Goal: Information Seeking & Learning: Find specific fact

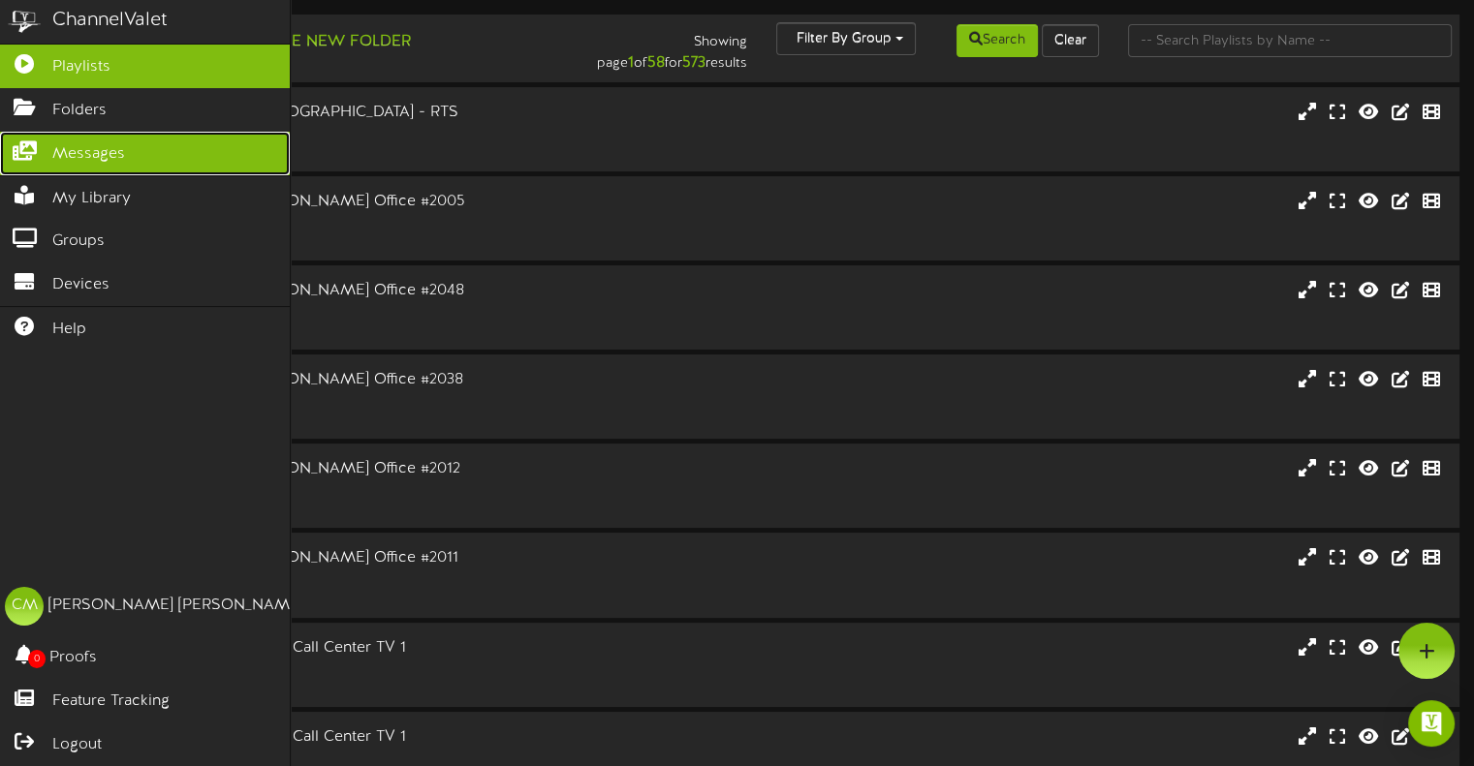
click at [57, 146] on span "Messages" at bounding box center [88, 154] width 73 height 22
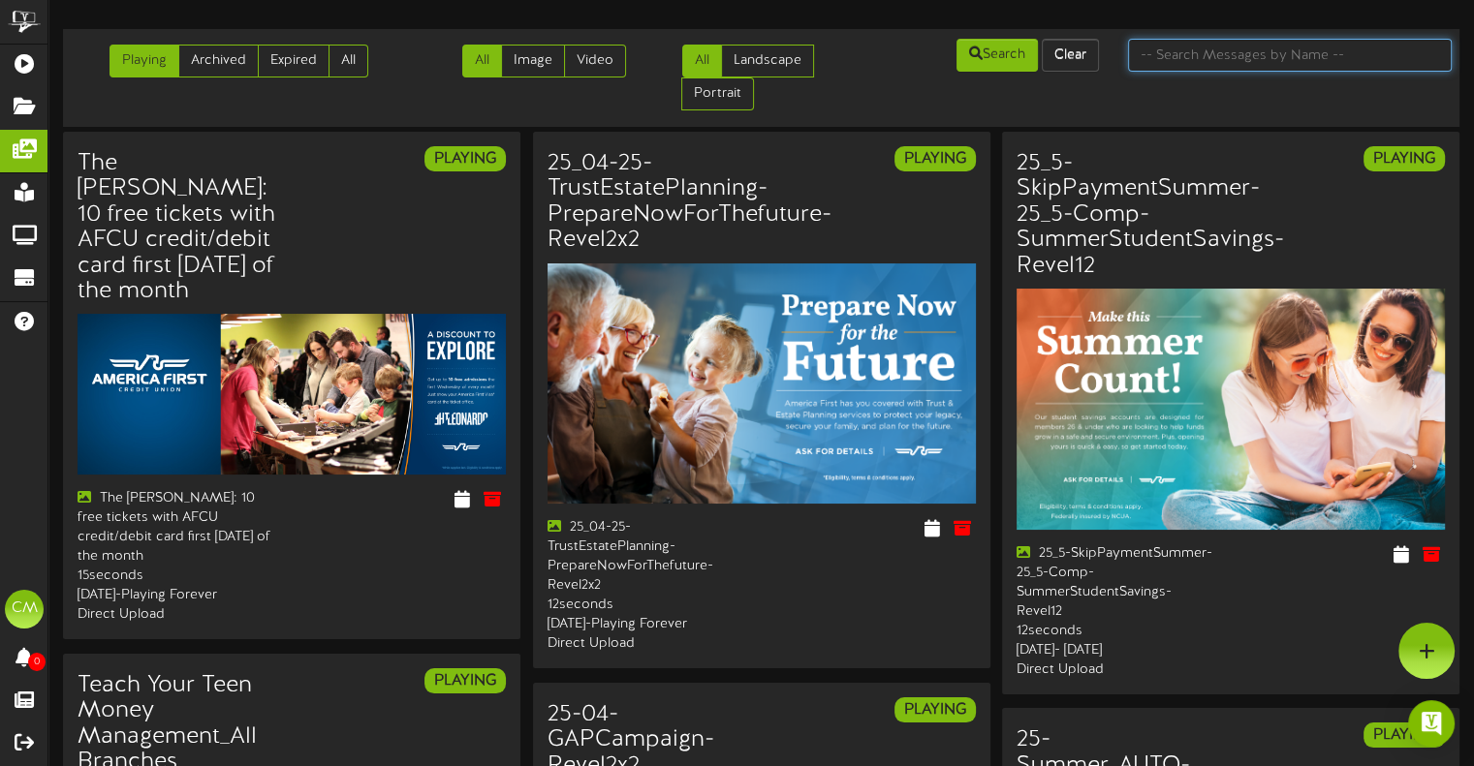
click at [1226, 61] on input "text" at bounding box center [1290, 55] width 324 height 33
click at [1265, 52] on input "text" at bounding box center [1290, 55] width 324 height 33
type input "jazz"
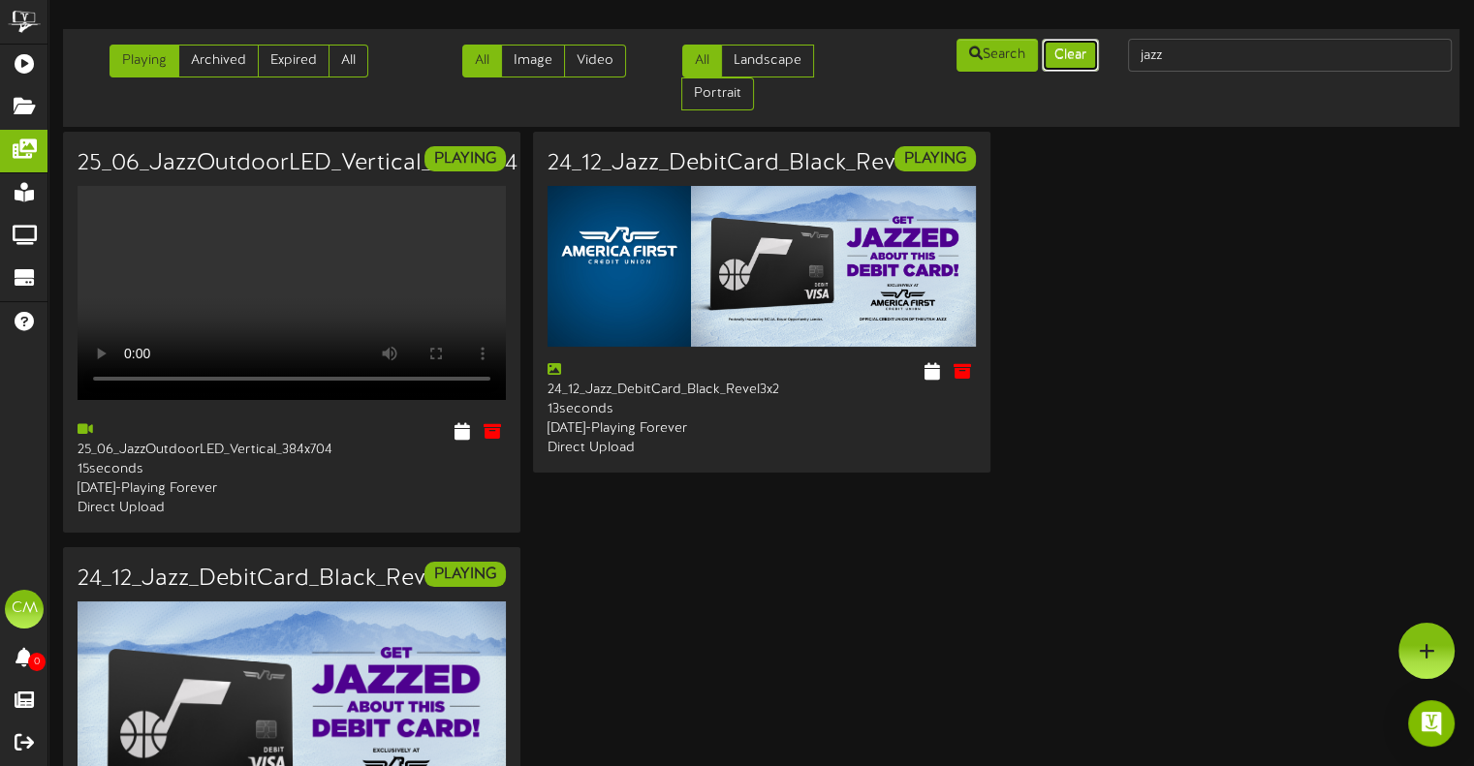
click at [1089, 63] on button "Clear" at bounding box center [1070, 55] width 57 height 33
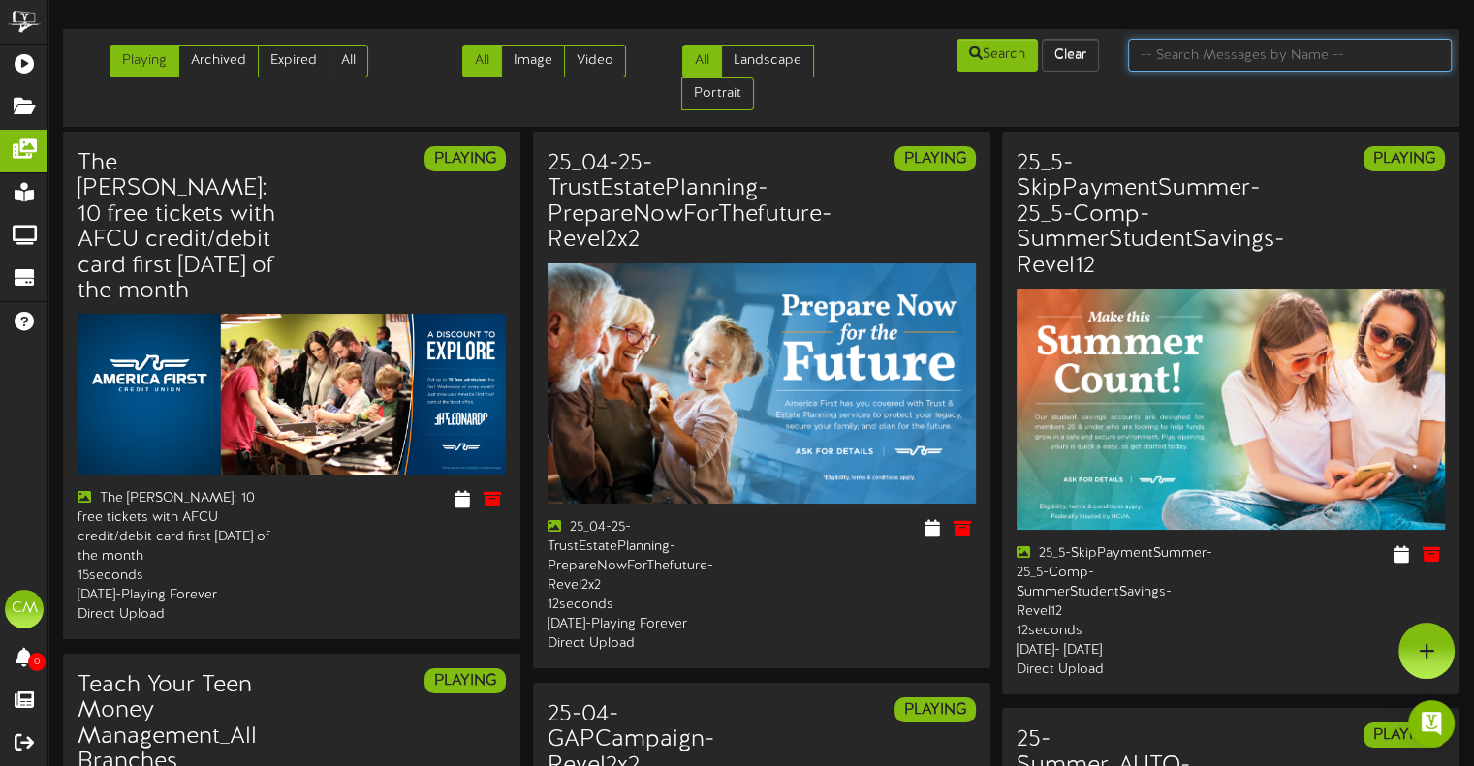
click at [1206, 58] on input "text" at bounding box center [1290, 55] width 324 height 33
type input "limited"
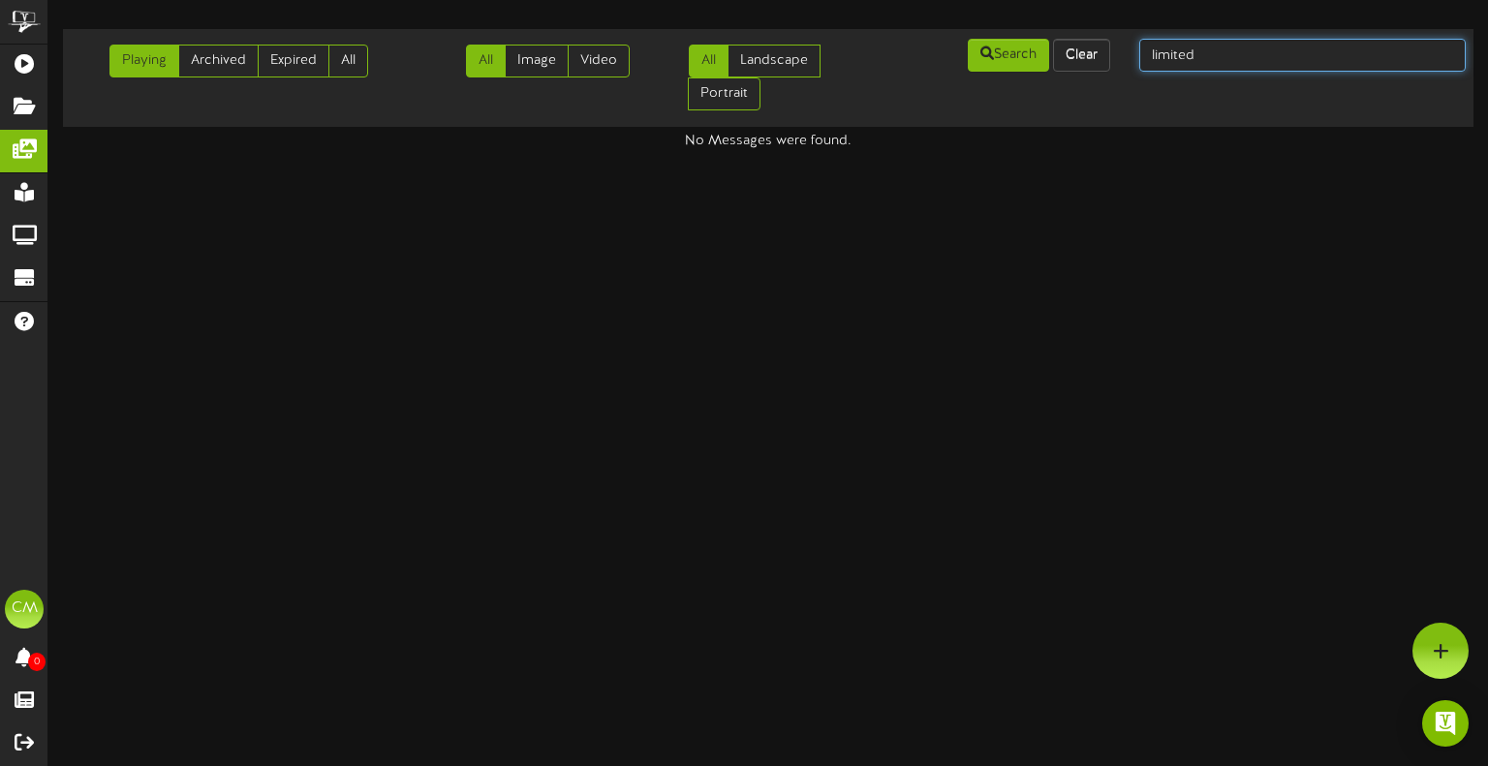
click at [1206, 58] on input "limited" at bounding box center [1302, 55] width 327 height 33
type input "l"
type input "jazz"
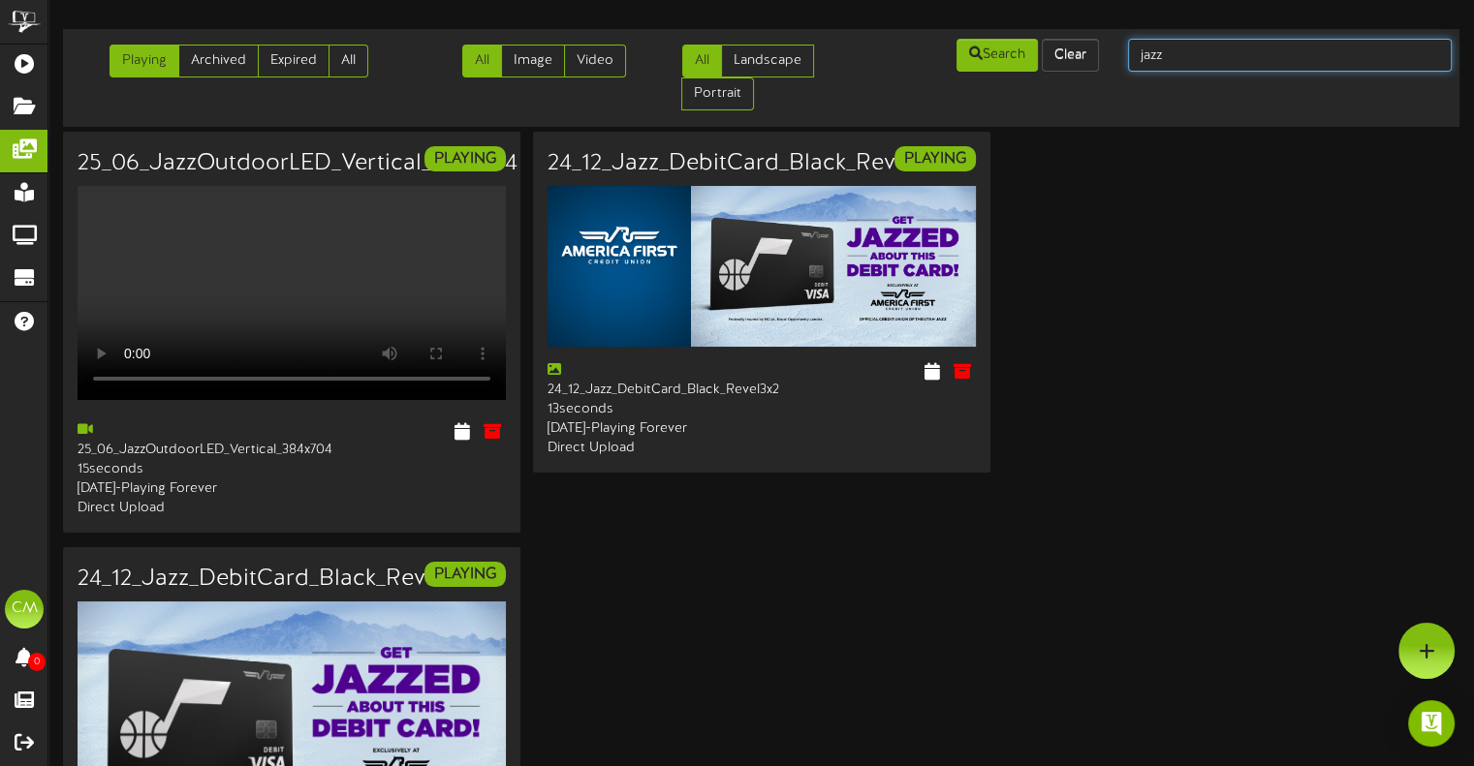
click at [1206, 58] on input "jazz" at bounding box center [1290, 55] width 324 height 33
click at [1079, 64] on button "Clear" at bounding box center [1070, 55] width 57 height 33
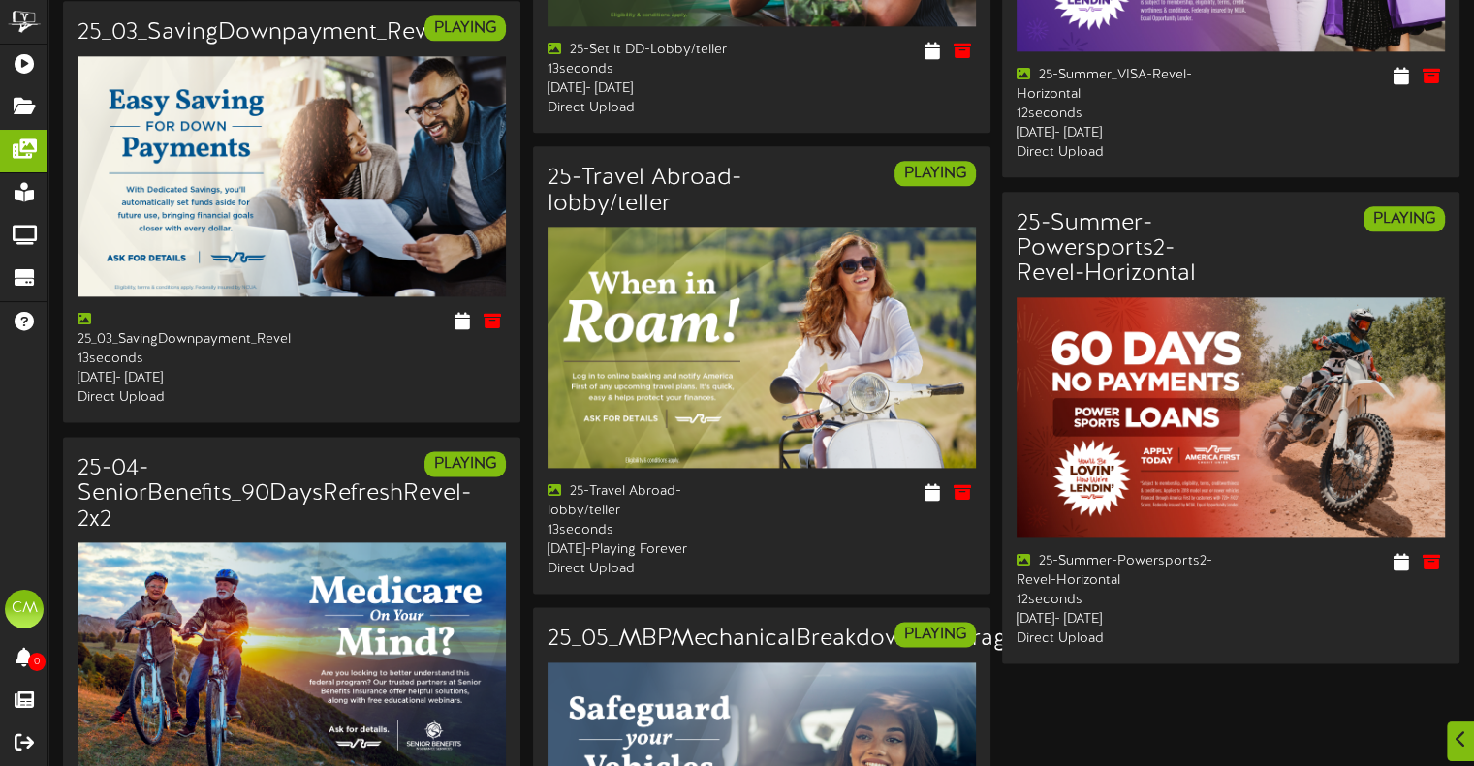
scroll to position [2517, 0]
